Goal: Information Seeking & Learning: Learn about a topic

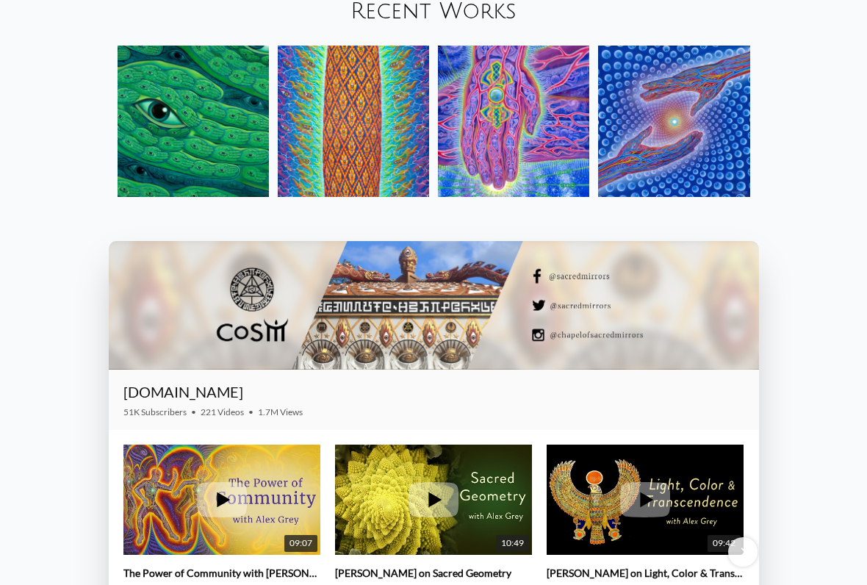
scroll to position [1709, 0]
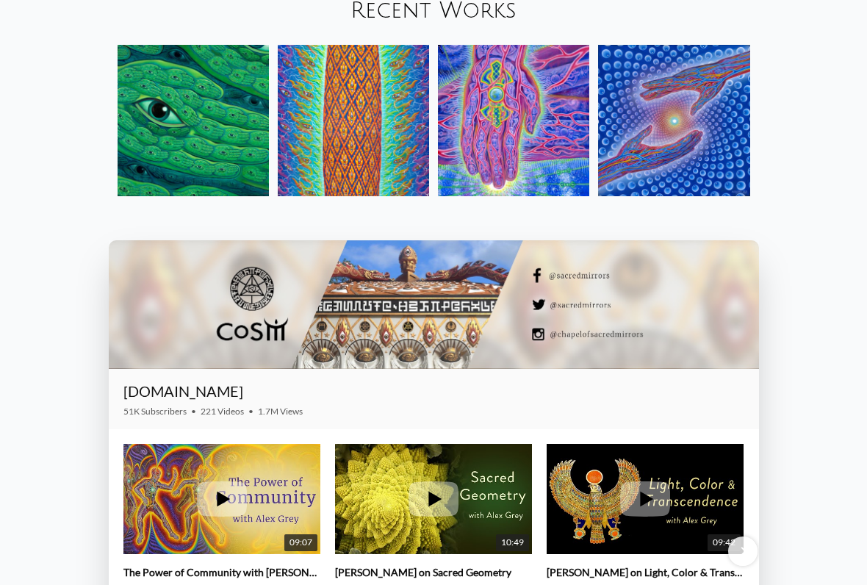
click at [680, 145] on img at bounding box center [673, 120] width 151 height 151
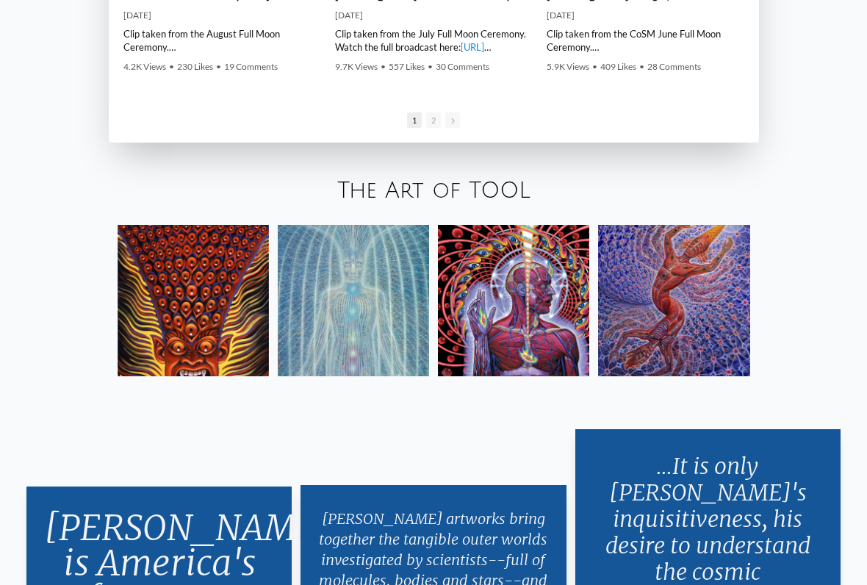
scroll to position [2287, 0]
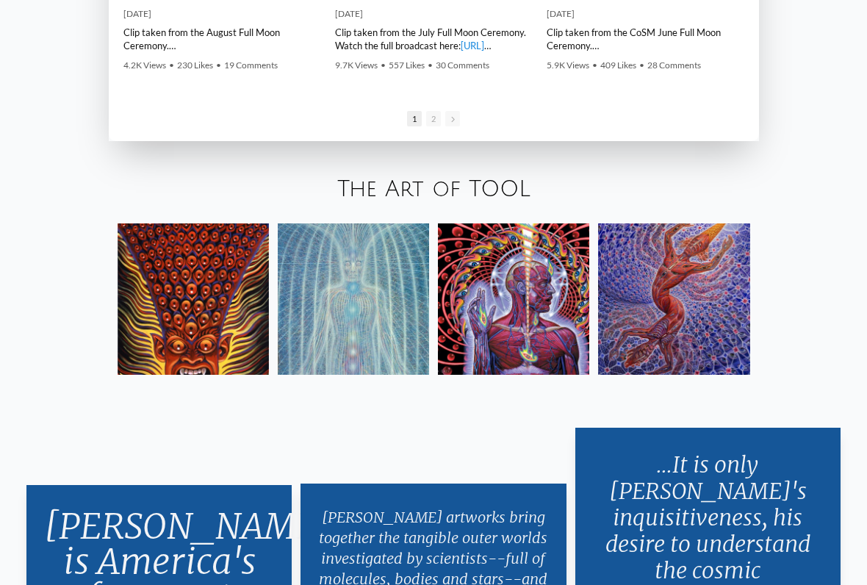
click at [357, 303] on img at bounding box center [353, 298] width 151 height 151
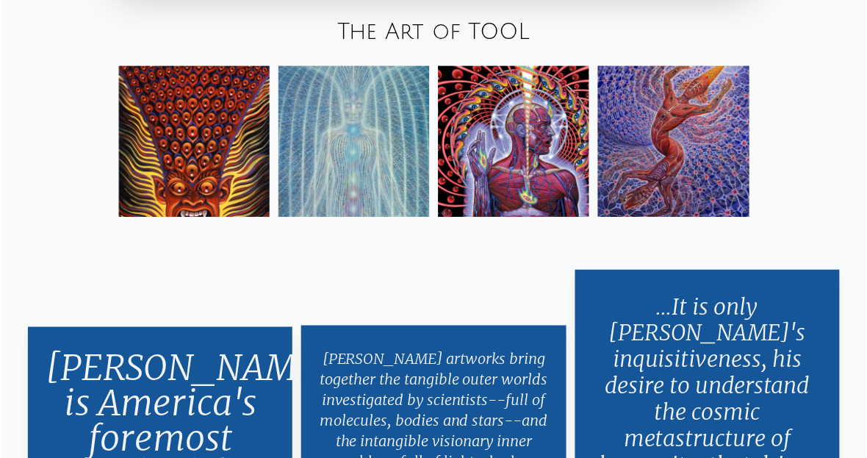
scroll to position [2319, 0]
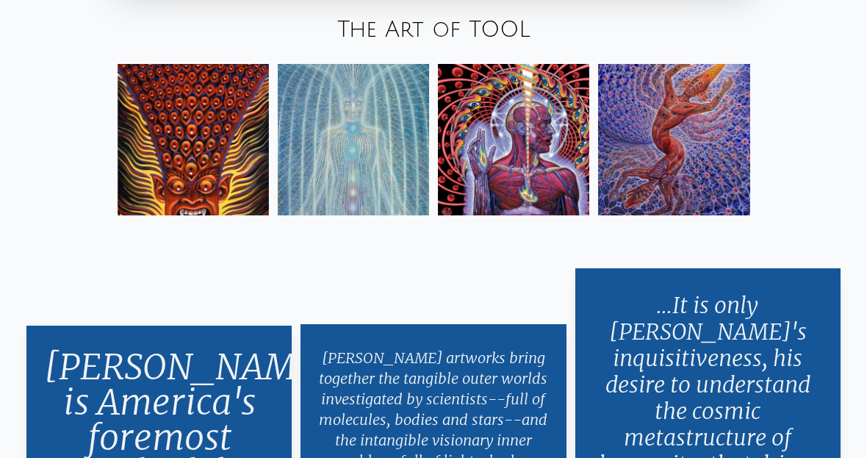
click at [526, 159] on img at bounding box center [513, 139] width 151 height 151
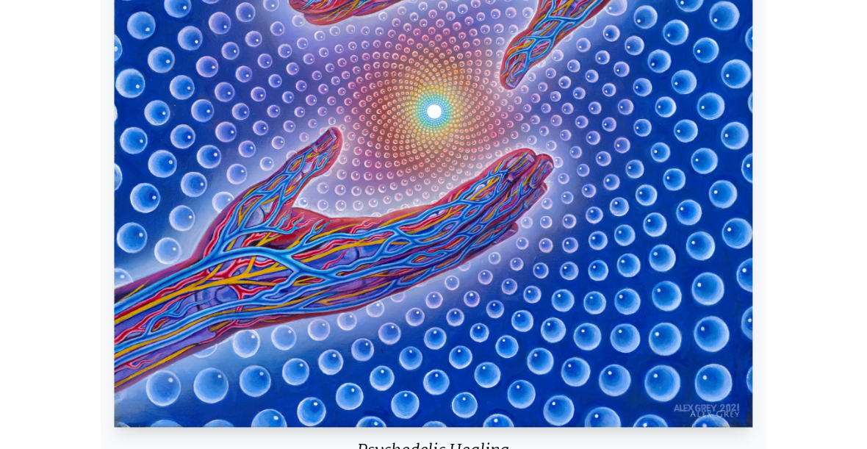
scroll to position [706, 0]
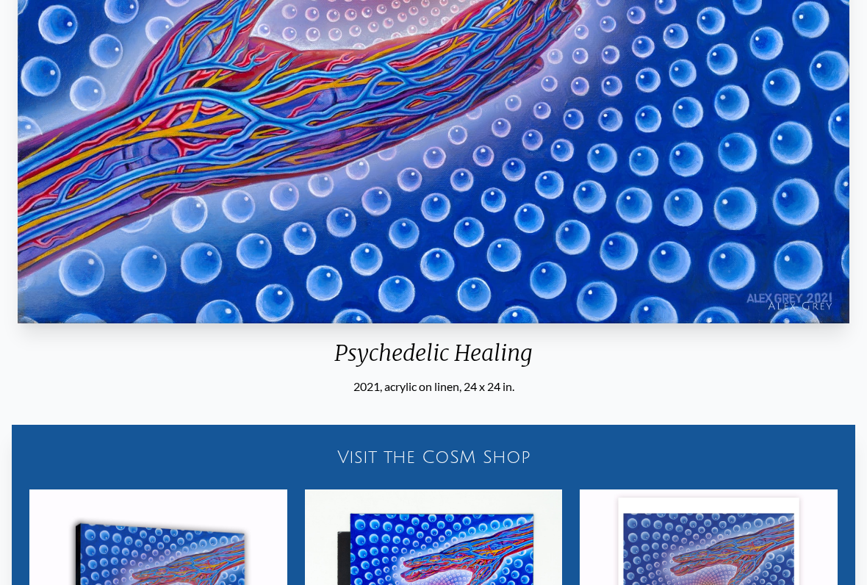
scroll to position [617, 0]
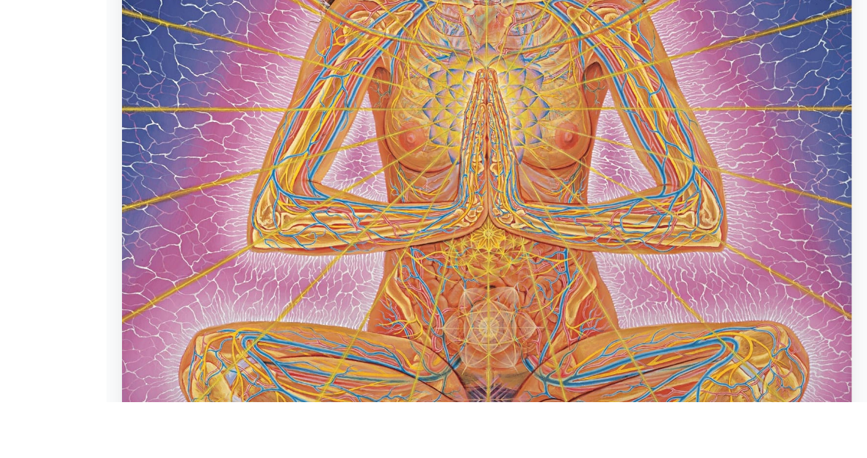
scroll to position [623, 0]
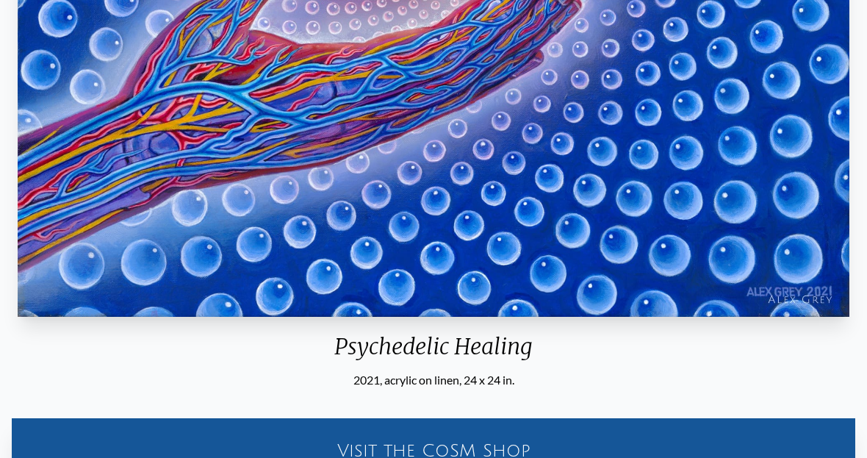
scroll to position [705, 0]
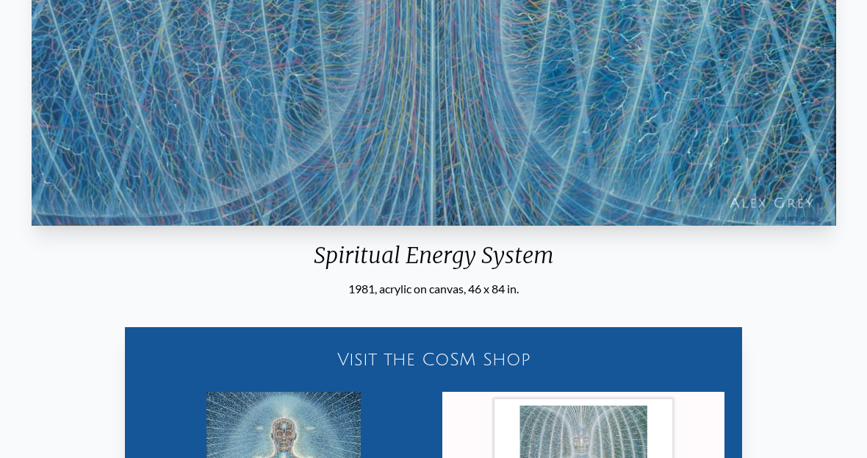
scroll to position [1338, 0]
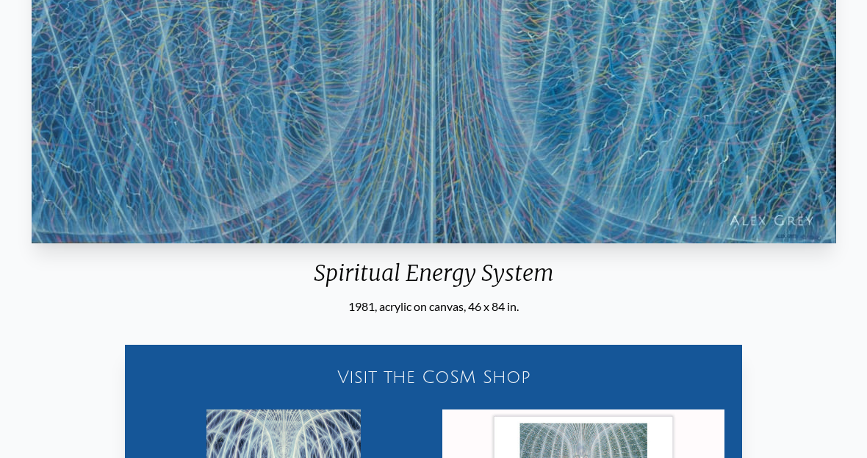
click at [325, 260] on div "Spiritual Energy System" at bounding box center [434, 278] width 816 height 38
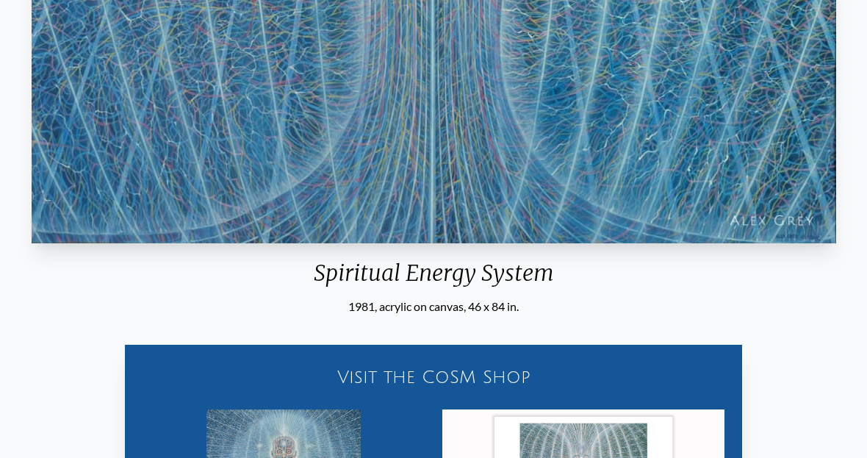
click at [332, 269] on div "Spiritual Energy System" at bounding box center [434, 278] width 816 height 38
copy div "Spiritual Energy System 1981, acrylic on canvas, 46 x 84 in."
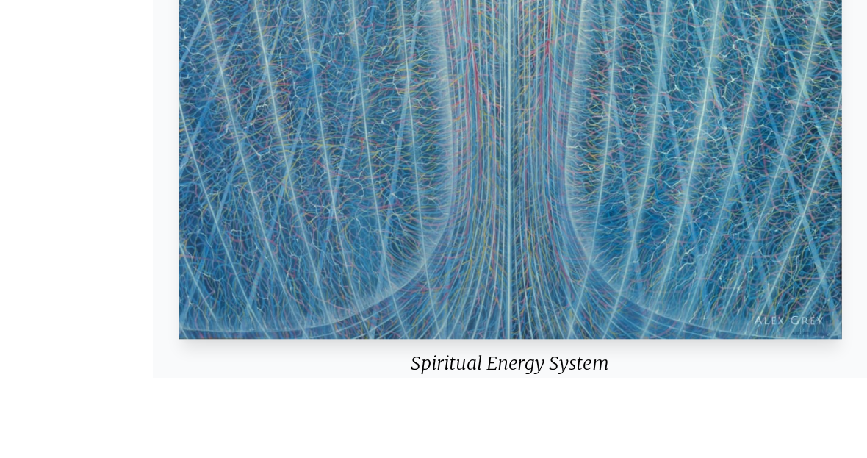
scroll to position [1327, 0]
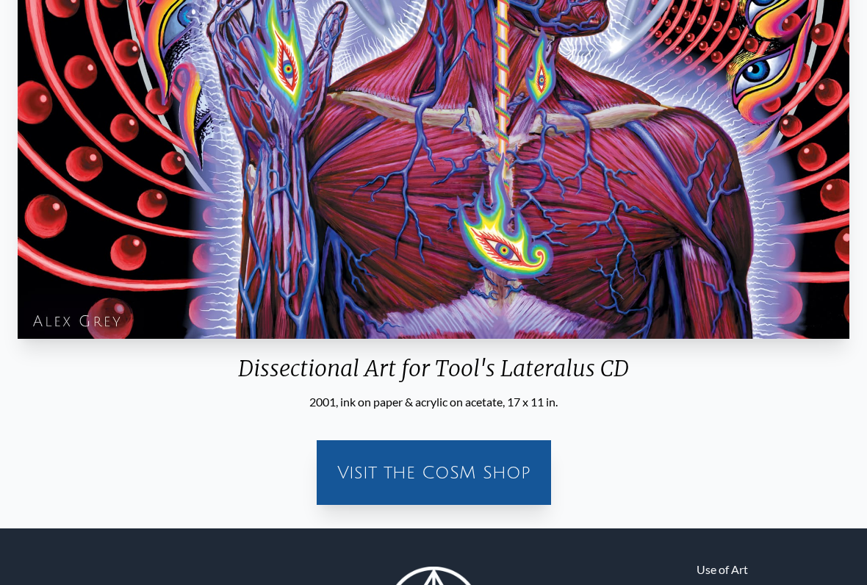
scroll to position [509, 0]
